Goal: Information Seeking & Learning: Learn about a topic

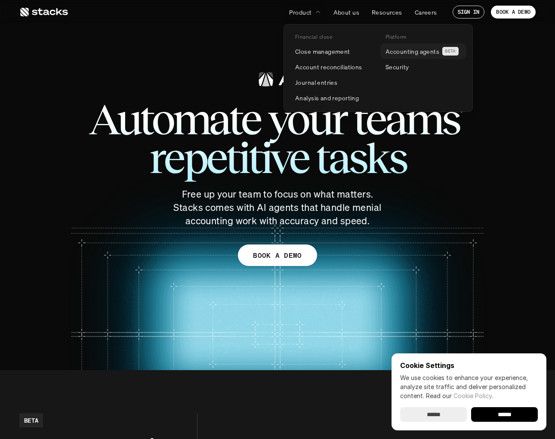
click at [406, 52] on p "Accounting agents" at bounding box center [412, 51] width 54 height 9
click at [319, 65] on p "Account reconciliations" at bounding box center [328, 66] width 67 height 9
click at [306, 95] on p "Analysis and reporting" at bounding box center [327, 97] width 64 height 9
click at [306, 89] on link "Journal entries" at bounding box center [333, 81] width 86 height 15
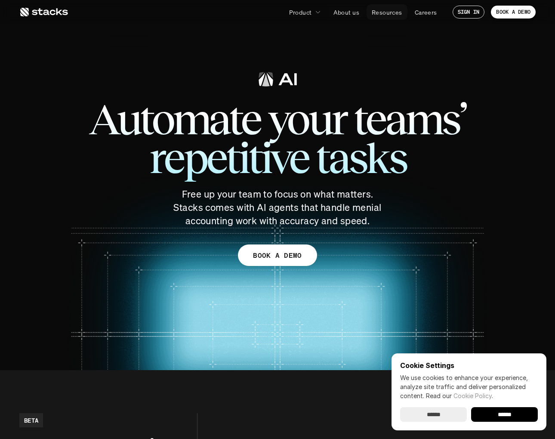
click at [386, 18] on link "Resources" at bounding box center [386, 11] width 41 height 15
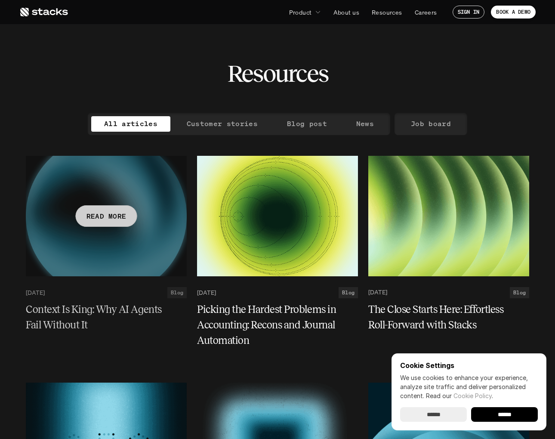
click at [99, 218] on p "READ MORE" at bounding box center [106, 215] width 40 height 12
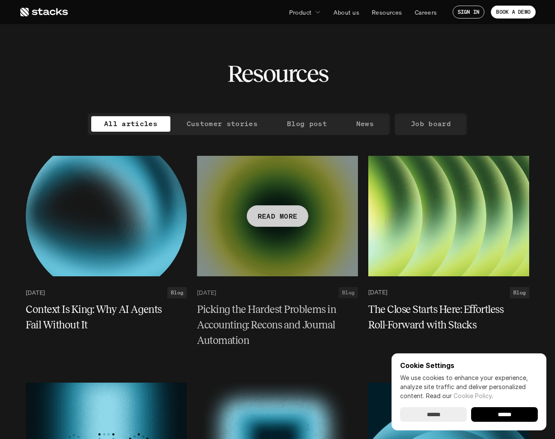
click at [282, 221] on p "READ MORE" at bounding box center [278, 215] width 40 height 12
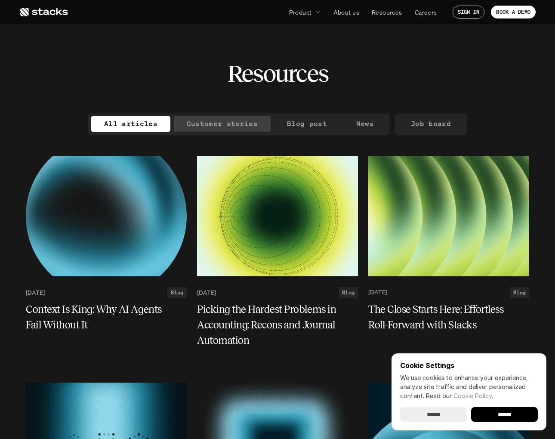
click at [228, 125] on p "Customer stories" at bounding box center [222, 123] width 71 height 12
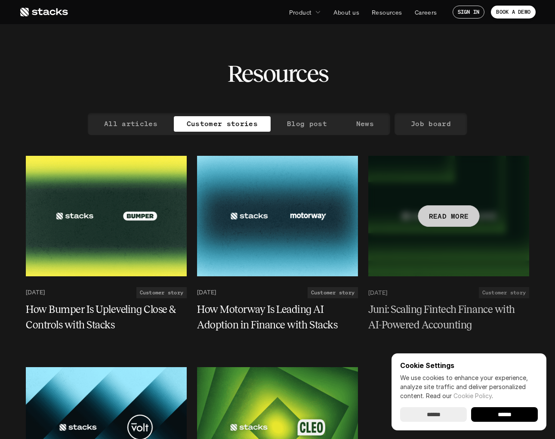
click at [452, 227] on div at bounding box center [448, 216] width 161 height 120
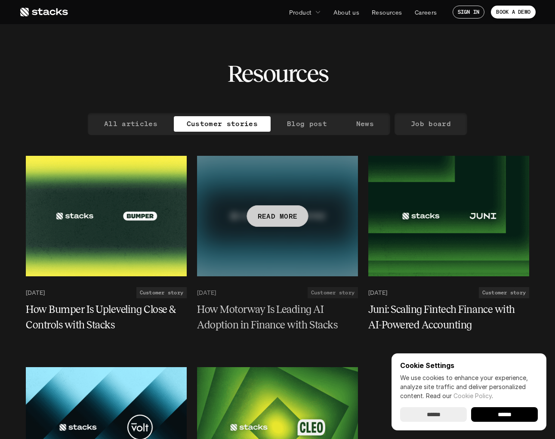
click at [265, 218] on p "READ MORE" at bounding box center [278, 215] width 40 height 12
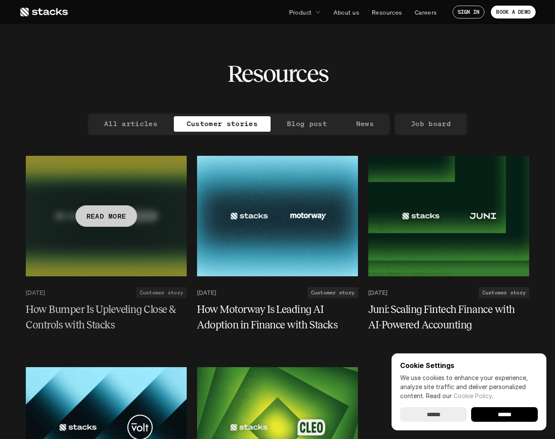
click at [126, 218] on div "READ MORE" at bounding box center [106, 215] width 61 height 21
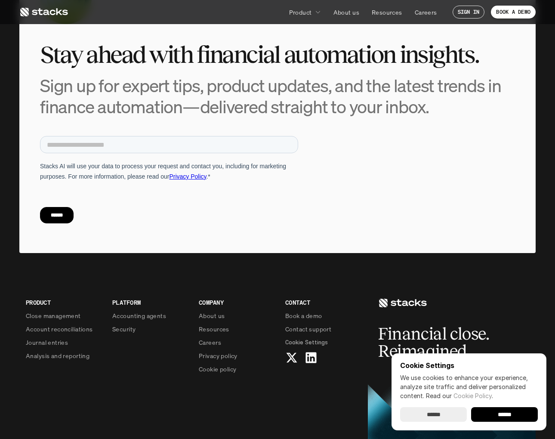
scroll to position [669, 0]
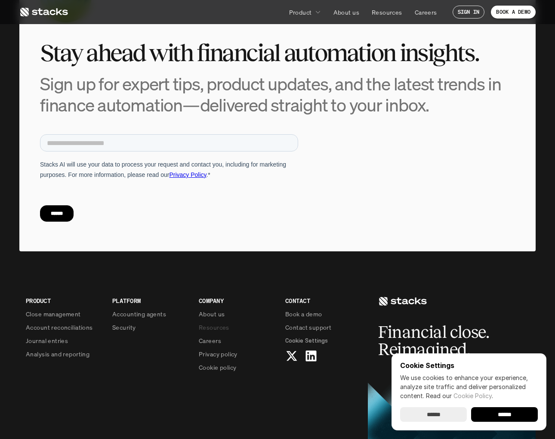
click at [206, 322] on p "Resources" at bounding box center [214, 326] width 31 height 9
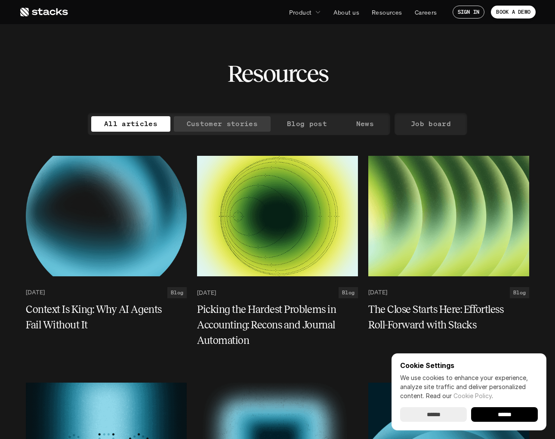
click at [224, 127] on p "Customer stories" at bounding box center [222, 123] width 71 height 12
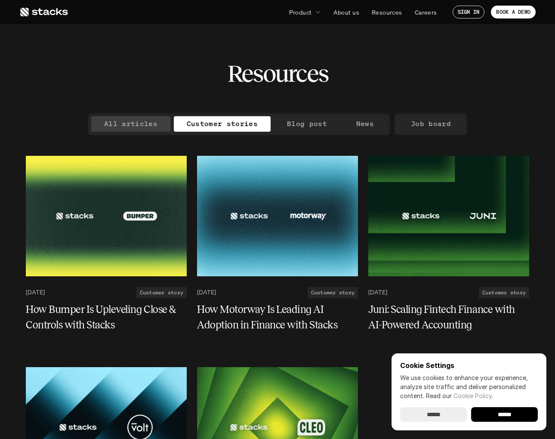
click at [138, 124] on p "All articles" at bounding box center [130, 123] width 53 height 12
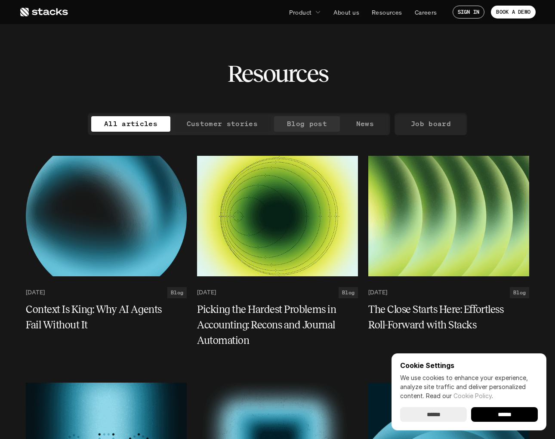
click at [295, 118] on p "Blog post" at bounding box center [307, 123] width 40 height 12
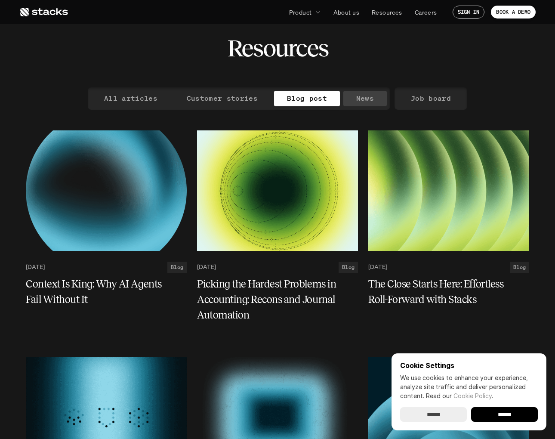
scroll to position [25, 0]
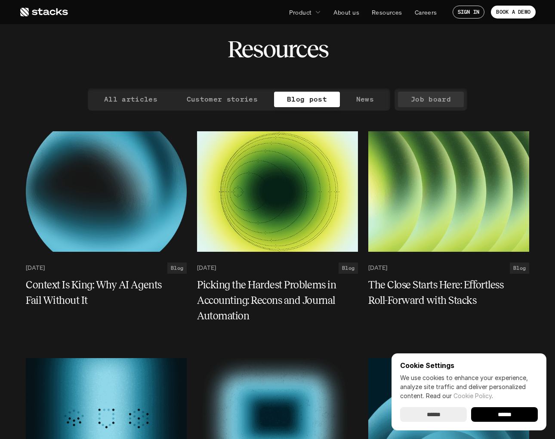
click at [424, 103] on p "Job board" at bounding box center [431, 99] width 40 height 12
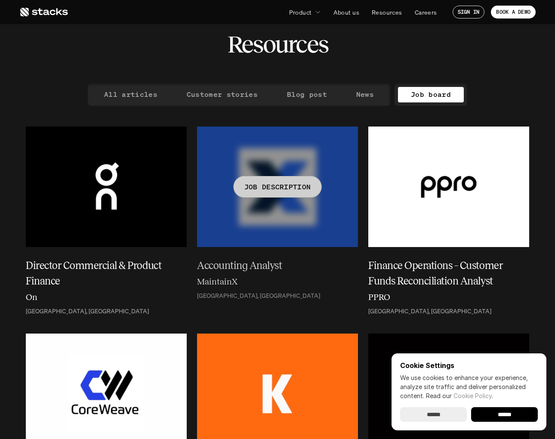
scroll to position [30, 0]
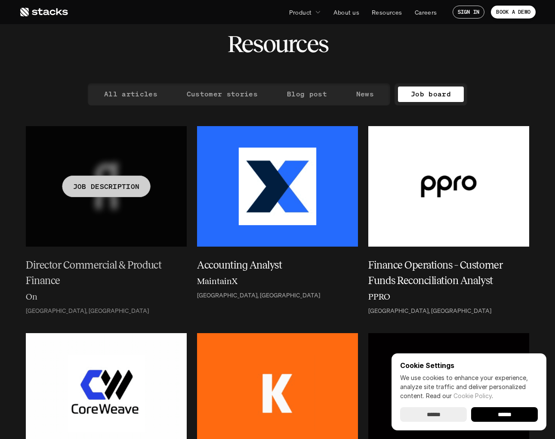
click at [89, 185] on p "JOB DESCRIPTION" at bounding box center [106, 186] width 67 height 12
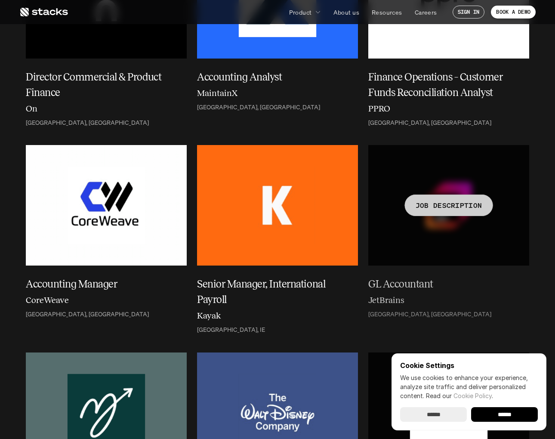
scroll to position [232, 0]
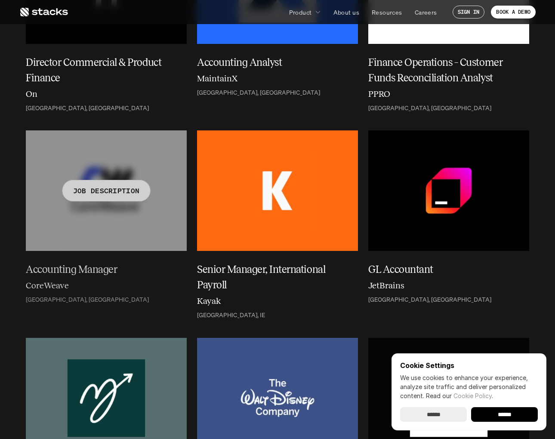
click at [97, 182] on div "JOB DESCRIPTION" at bounding box center [106, 190] width 88 height 21
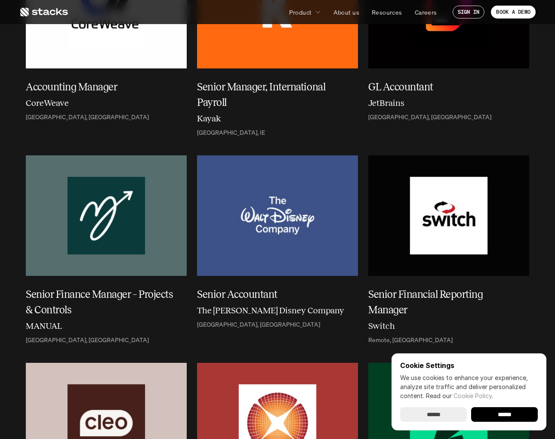
scroll to position [417, 0]
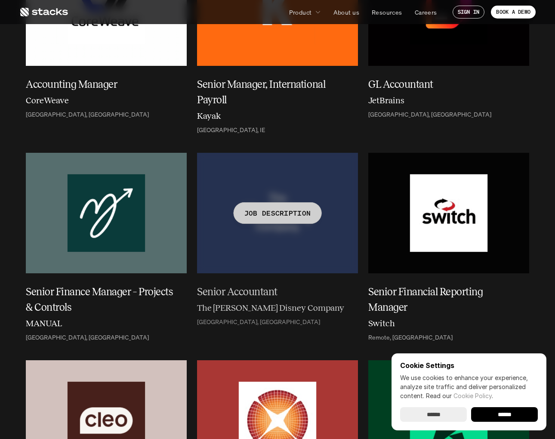
click at [265, 203] on div "JOB DESCRIPTION" at bounding box center [277, 212] width 88 height 21
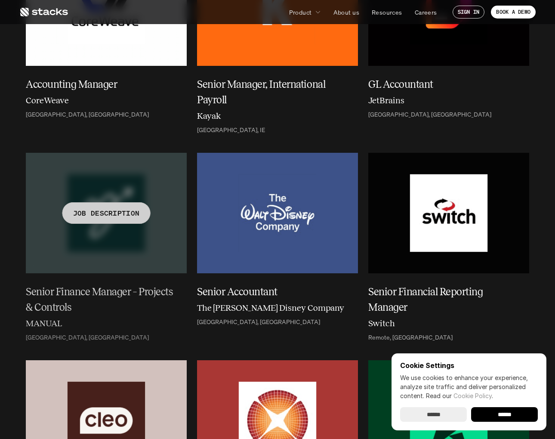
click at [116, 212] on p "JOB DESCRIPTION" at bounding box center [106, 213] width 67 height 12
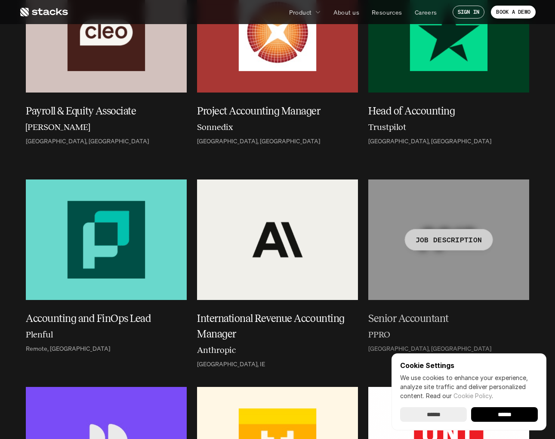
scroll to position [809, 0]
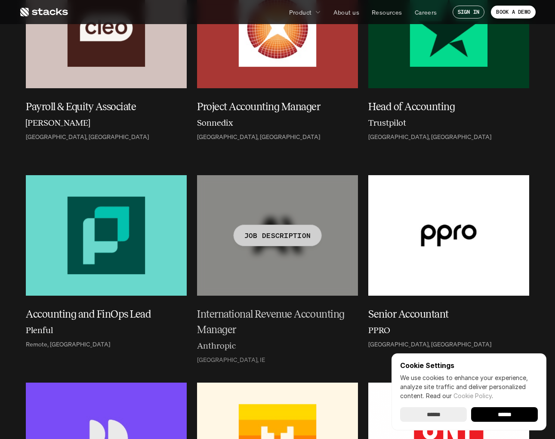
click at [279, 230] on p "JOB DESCRIPTION" at bounding box center [277, 235] width 67 height 12
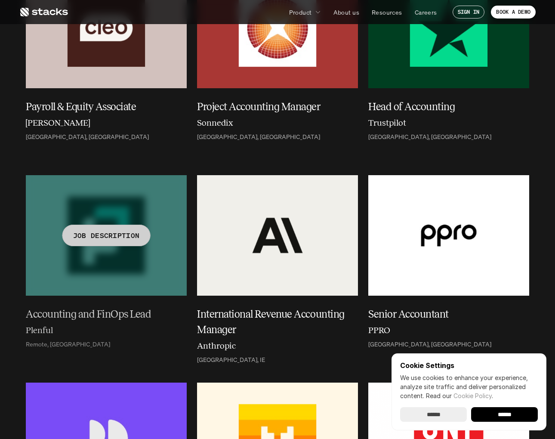
click at [124, 229] on p "JOB DESCRIPTION" at bounding box center [106, 235] width 67 height 12
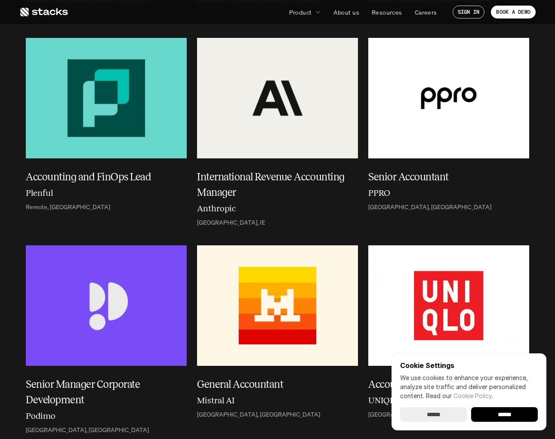
scroll to position [948, 0]
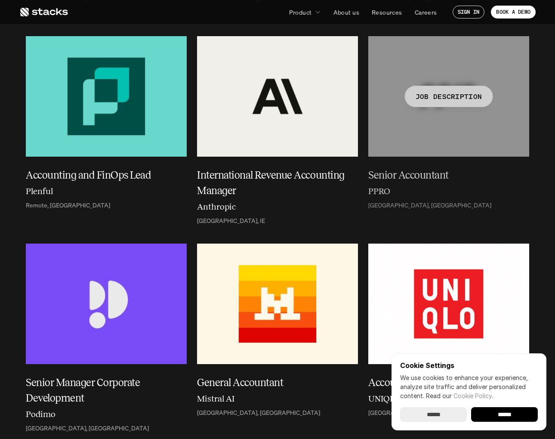
click at [439, 98] on p "JOB DESCRIPTION" at bounding box center [448, 96] width 67 height 12
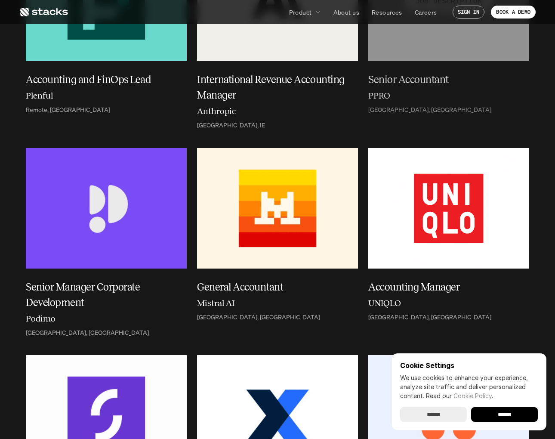
scroll to position [1074, 0]
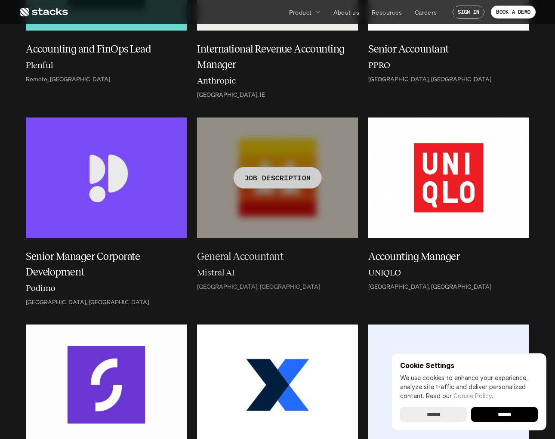
click at [282, 172] on p "JOB DESCRIPTION" at bounding box center [277, 177] width 67 height 12
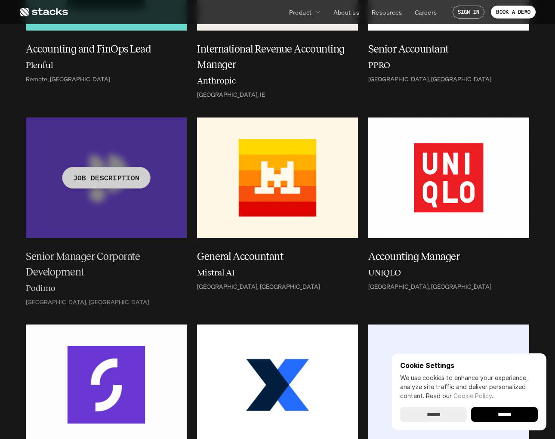
click at [119, 175] on p "JOB DESCRIPTION" at bounding box center [106, 177] width 67 height 12
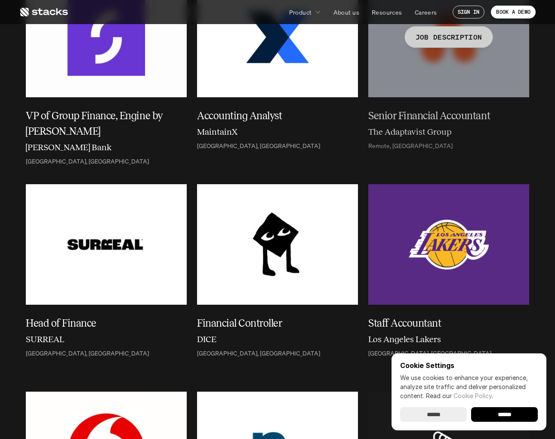
scroll to position [1424, 0]
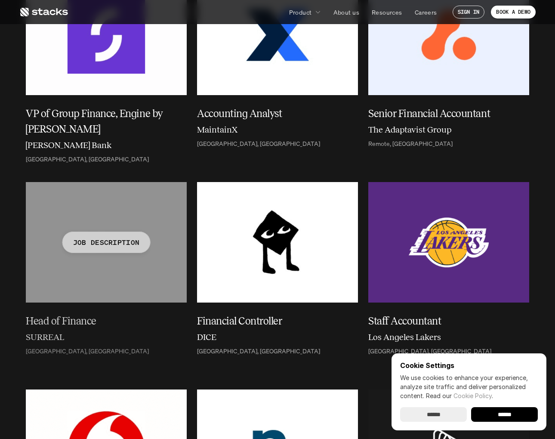
click at [86, 242] on p "JOB DESCRIPTION" at bounding box center [106, 242] width 67 height 12
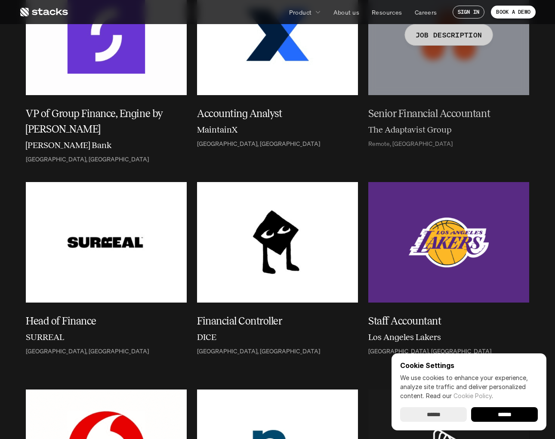
click at [437, 34] on p "JOB DESCRIPTION" at bounding box center [448, 35] width 67 height 12
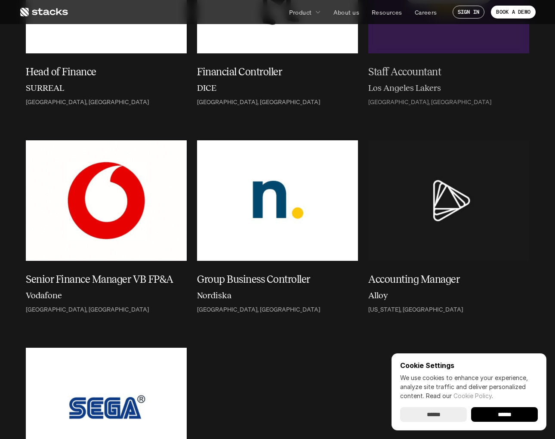
scroll to position [1673, 0]
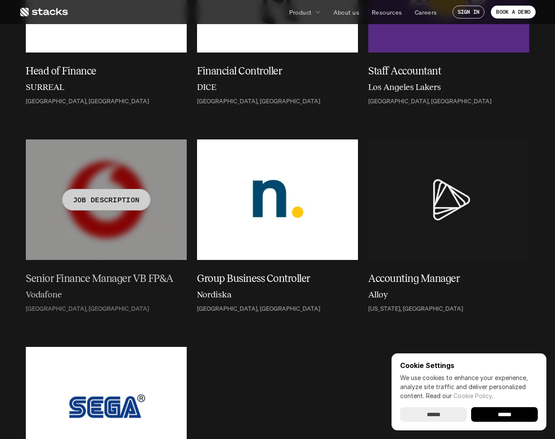
click at [122, 201] on p "JOB DESCRIPTION" at bounding box center [106, 199] width 67 height 12
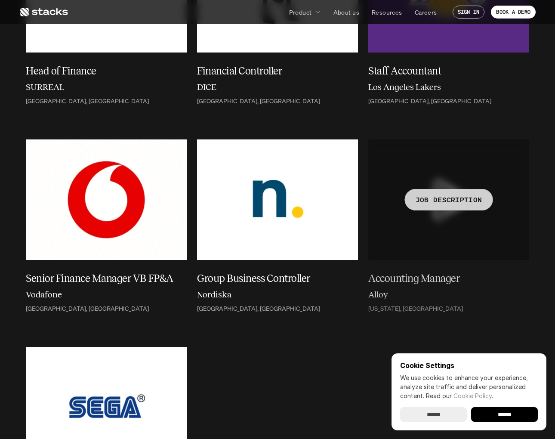
click at [424, 202] on p "JOB DESCRIPTION" at bounding box center [448, 199] width 67 height 12
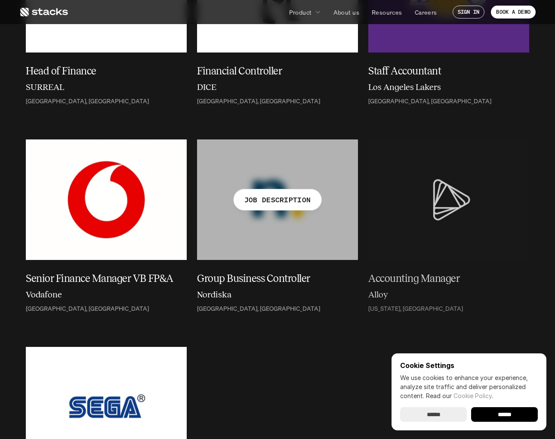
click at [295, 194] on p "JOB DESCRIPTION" at bounding box center [277, 199] width 67 height 12
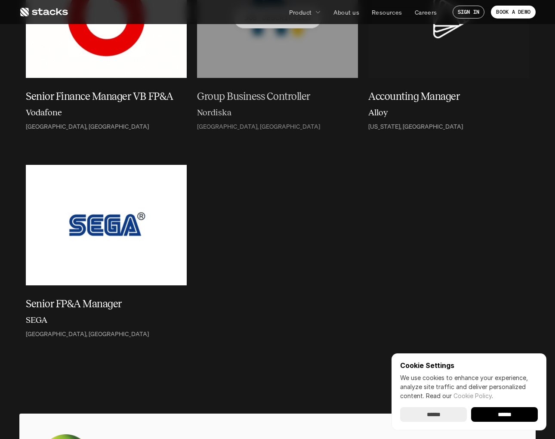
scroll to position [1865, 0]
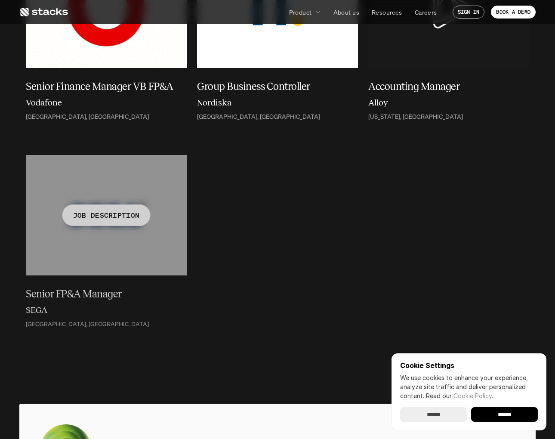
click at [125, 215] on p "JOB DESCRIPTION" at bounding box center [106, 215] width 67 height 12
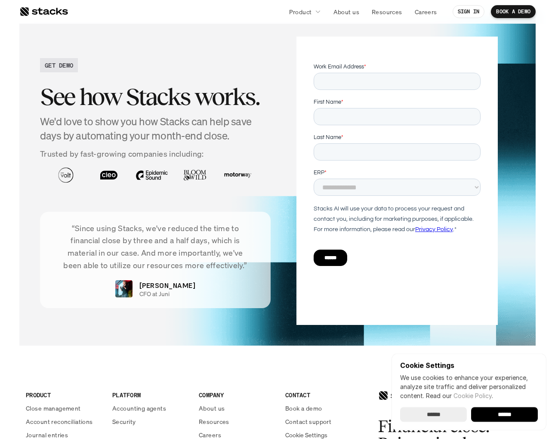
scroll to position [1756, 0]
